Goal: Navigation & Orientation: Find specific page/section

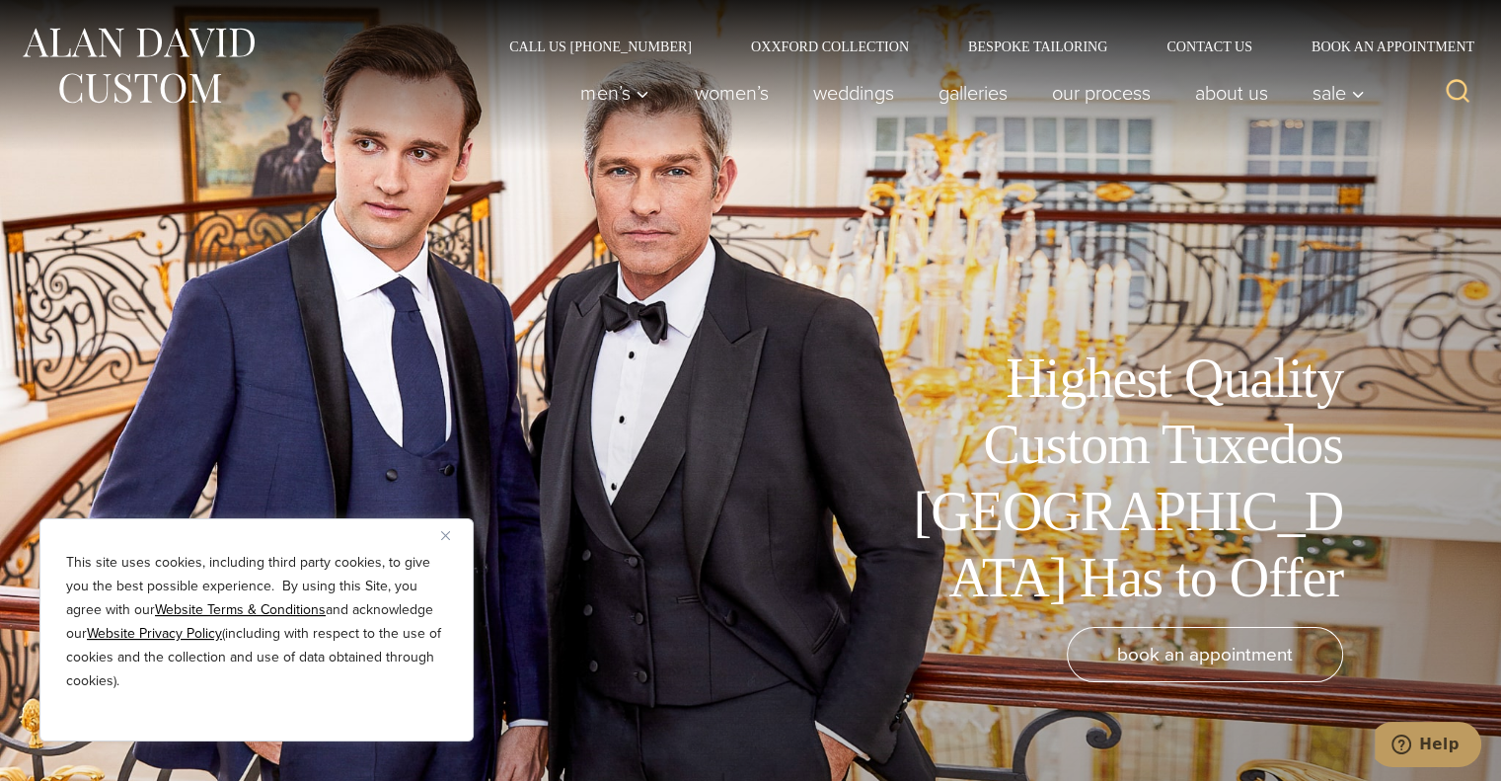
click at [454, 531] on button "Close" at bounding box center [453, 535] width 24 height 24
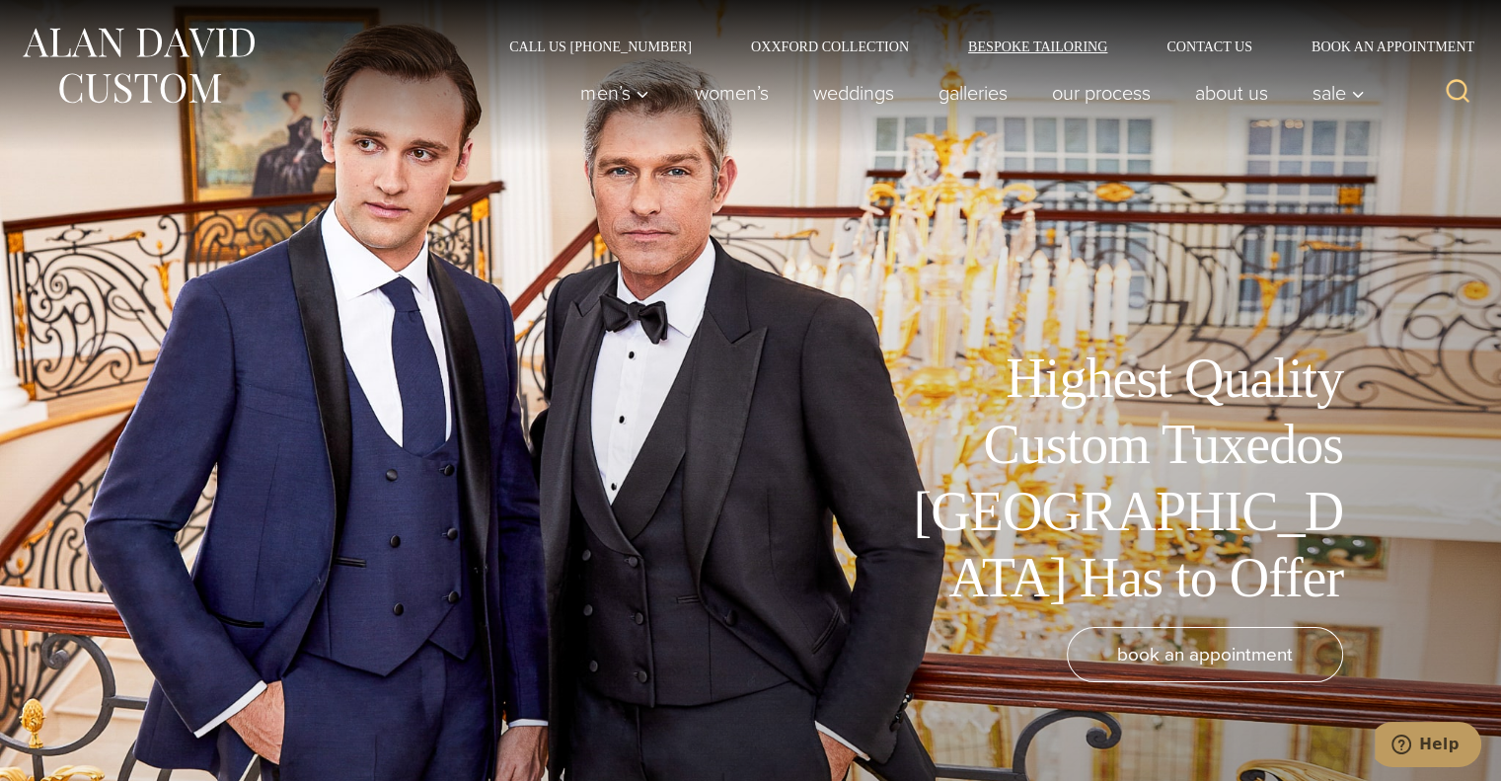
click at [1020, 42] on link "Bespoke Tailoring" at bounding box center [1037, 46] width 198 height 14
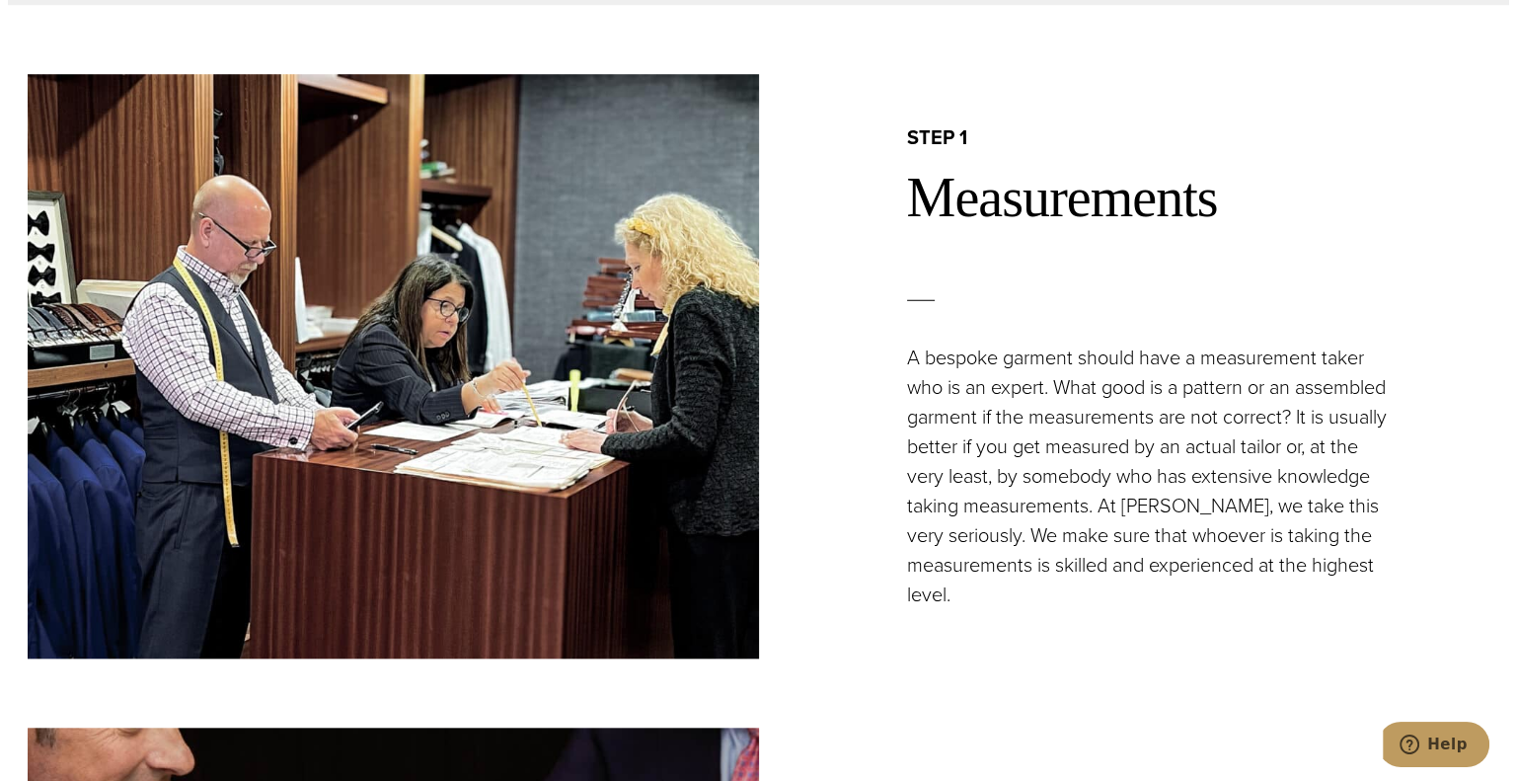
scroll to position [1974, 0]
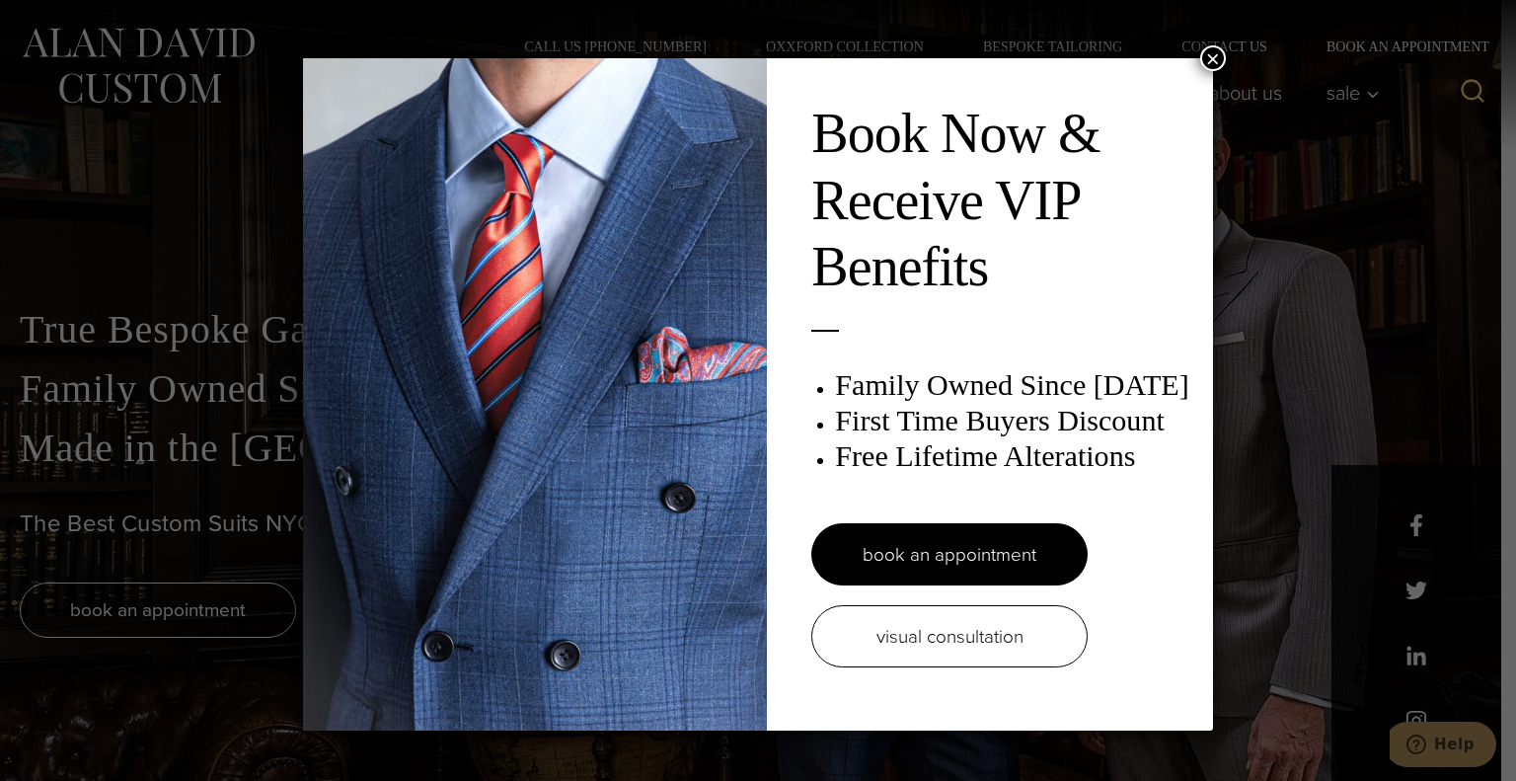
click at [1200, 50] on button "×" at bounding box center [1213, 58] width 26 height 26
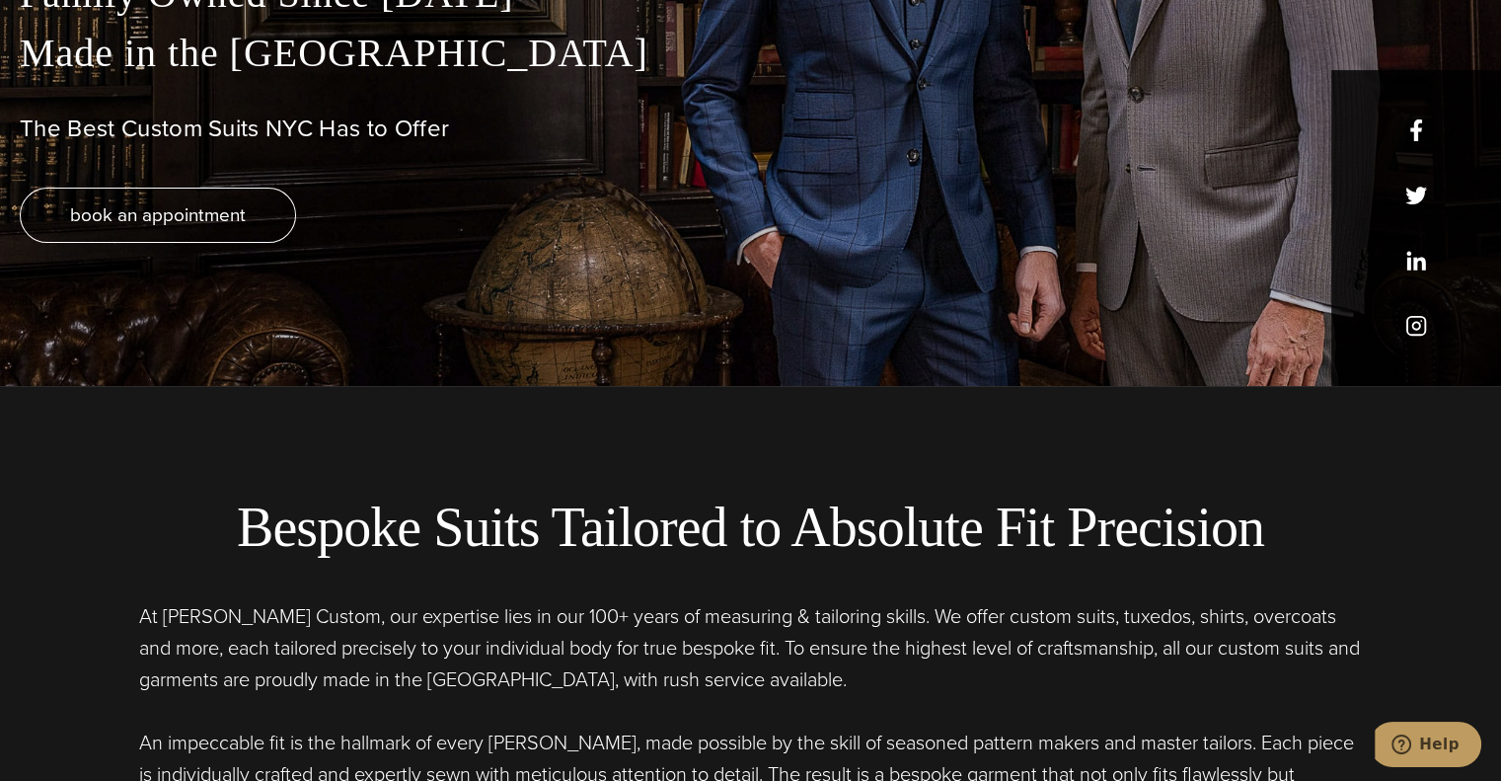
scroll to position [395, 0]
